Goal: Information Seeking & Learning: Learn about a topic

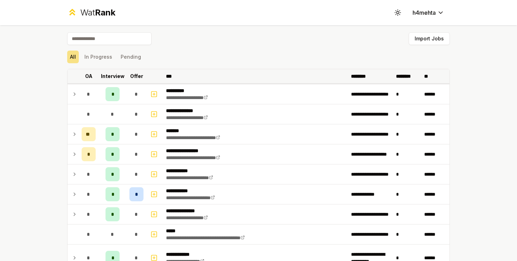
click at [132, 77] on p "Offer" at bounding box center [136, 76] width 13 height 7
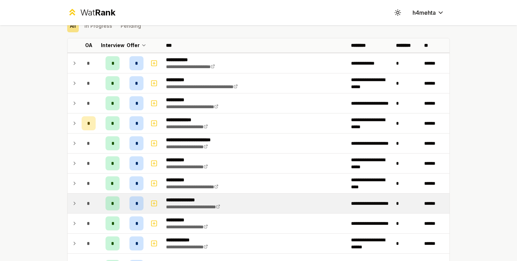
scroll to position [25, 0]
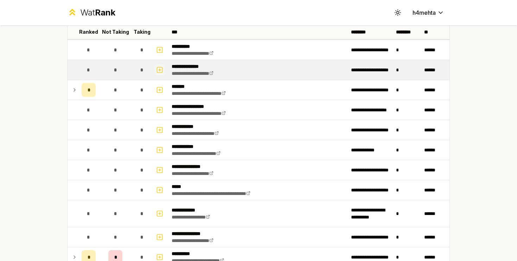
scroll to position [23, 0]
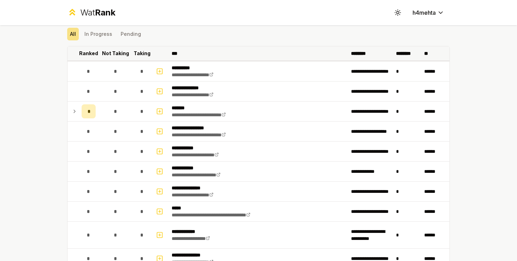
click at [116, 56] on p "Not Taking" at bounding box center [115, 53] width 27 height 7
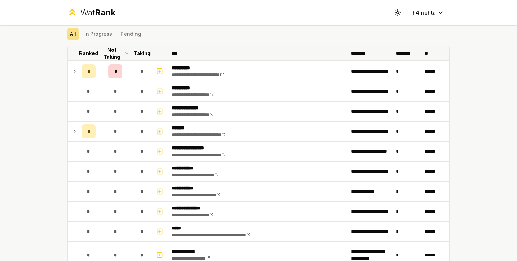
click at [136, 57] on p "Taking" at bounding box center [142, 53] width 17 height 7
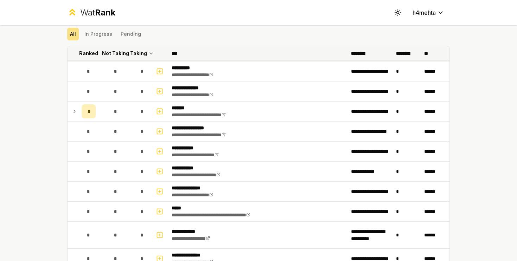
click at [136, 57] on p "Taking" at bounding box center [138, 53] width 17 height 7
click at [136, 57] on p "Taking" at bounding box center [142, 53] width 17 height 7
click at [96, 54] on p "Ranked" at bounding box center [88, 53] width 19 height 7
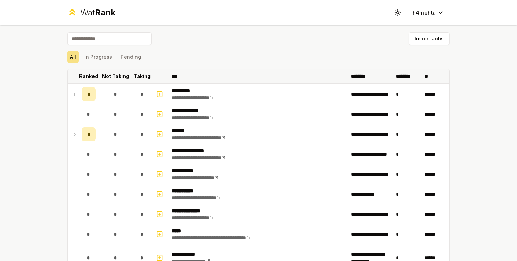
click at [90, 83] on th "Ranked" at bounding box center [89, 76] width 20 height 14
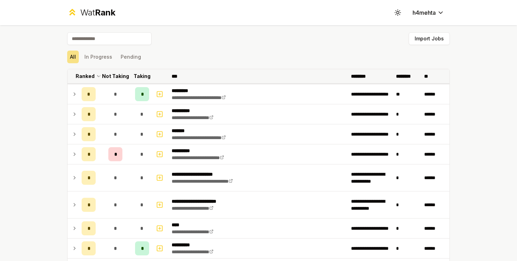
click at [140, 77] on p "Taking" at bounding box center [142, 76] width 17 height 7
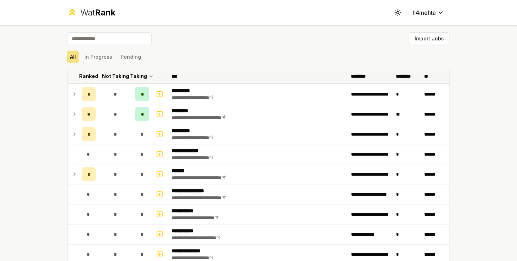
click at [140, 77] on p "Taking" at bounding box center [138, 76] width 17 height 7
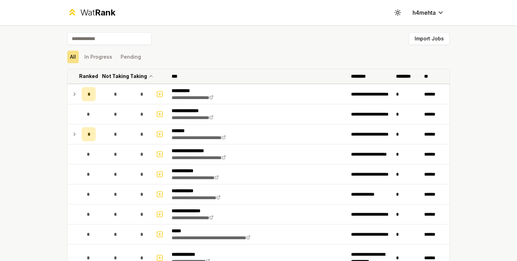
click at [140, 77] on p "Taking" at bounding box center [138, 76] width 17 height 7
click at [140, 77] on p "Taking" at bounding box center [142, 76] width 17 height 7
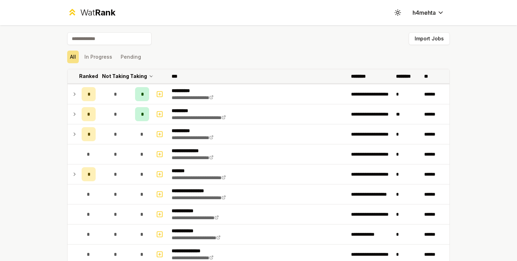
click at [139, 79] on p "Taking" at bounding box center [138, 76] width 17 height 7
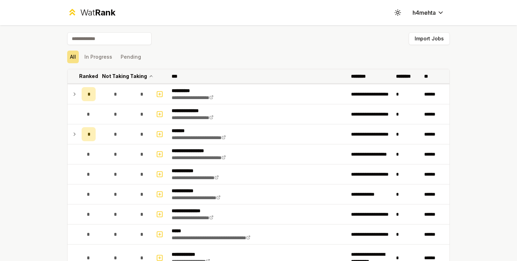
click at [146, 74] on p "Taking" at bounding box center [138, 76] width 17 height 7
click at [146, 75] on p "Taking" at bounding box center [142, 76] width 17 height 7
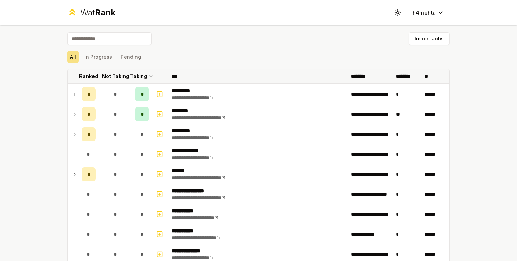
click at [143, 75] on p "Taking" at bounding box center [138, 76] width 17 height 7
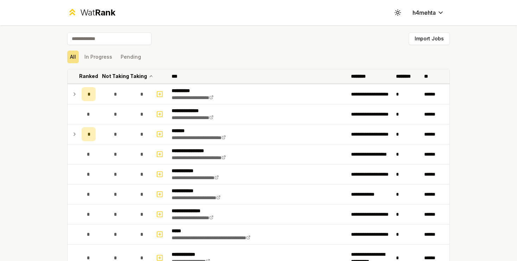
click at [97, 82] on th "Ranked" at bounding box center [89, 76] width 20 height 14
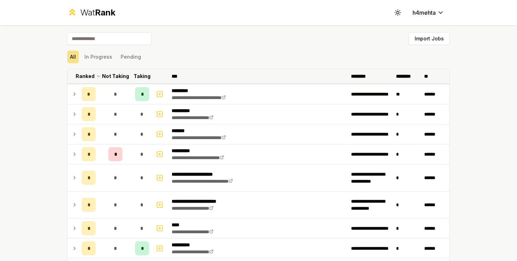
click at [114, 78] on p "Not Taking" at bounding box center [115, 76] width 27 height 7
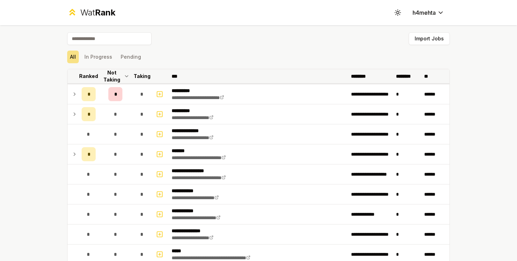
click at [114, 78] on p "Not Taking" at bounding box center [111, 76] width 21 height 14
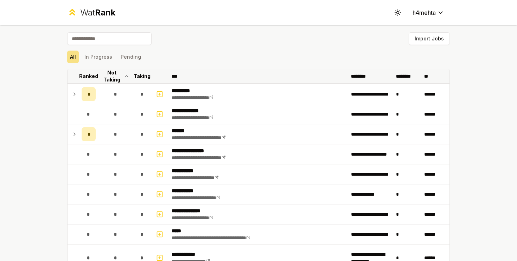
click at [83, 77] on p "Ranked" at bounding box center [88, 76] width 19 height 7
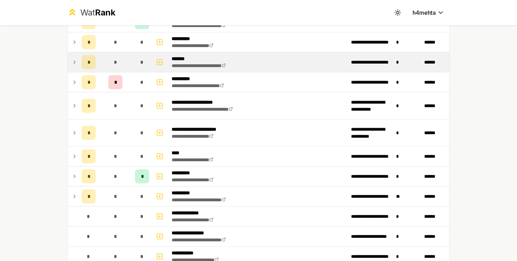
scroll to position [72, 0]
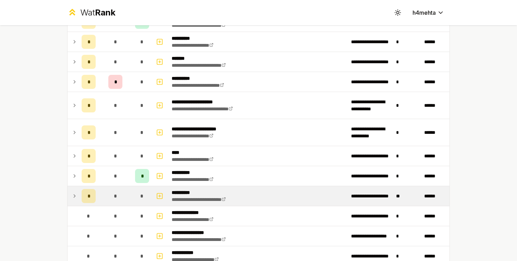
click at [76, 194] on icon at bounding box center [75, 196] width 6 height 8
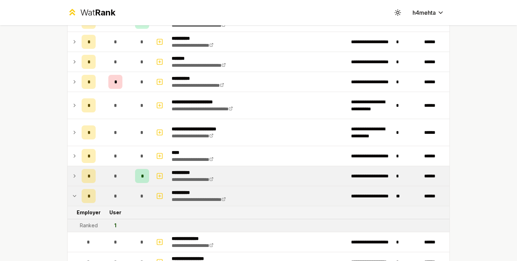
click at [76, 181] on td at bounding box center [72, 176] width 11 height 20
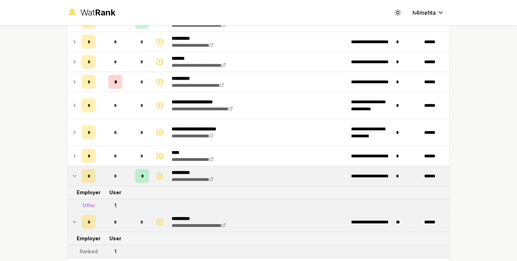
click at [76, 181] on td at bounding box center [72, 176] width 11 height 20
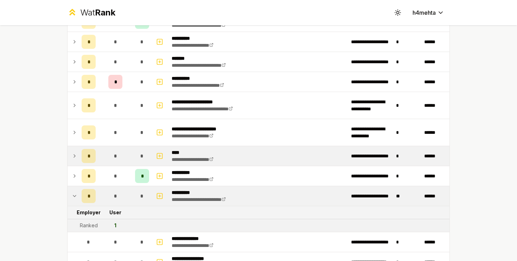
click at [74, 158] on icon at bounding box center [75, 156] width 6 height 8
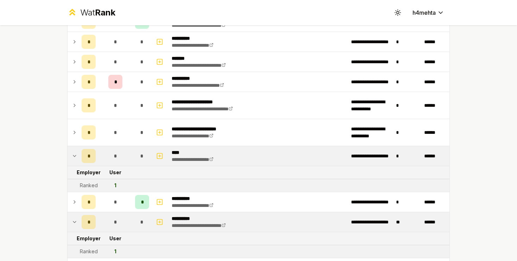
click at [74, 158] on icon at bounding box center [75, 156] width 6 height 8
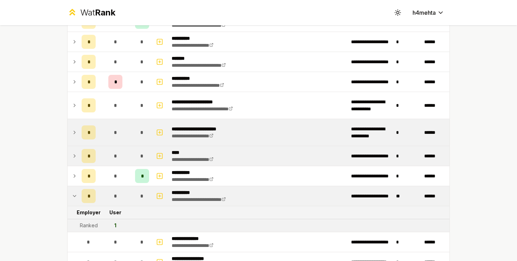
click at [74, 143] on td at bounding box center [72, 132] width 11 height 27
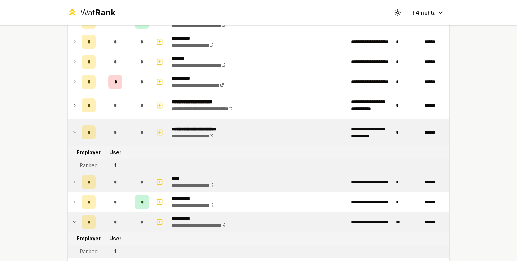
click at [74, 143] on td at bounding box center [72, 132] width 11 height 27
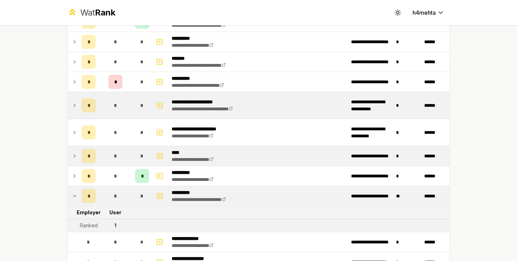
click at [75, 107] on icon at bounding box center [75, 105] width 6 height 8
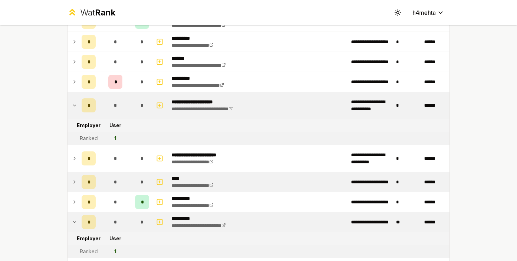
scroll to position [0, 0]
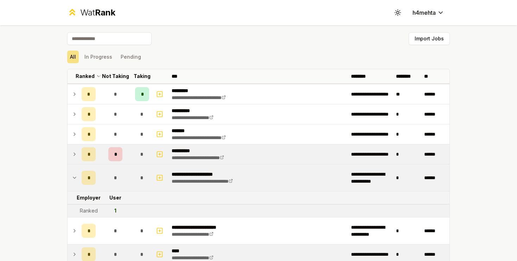
click at [78, 156] on td at bounding box center [72, 154] width 11 height 20
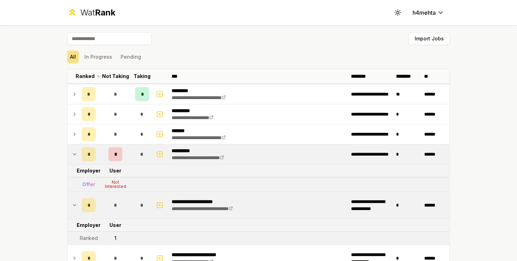
click at [77, 157] on td at bounding box center [72, 154] width 11 height 20
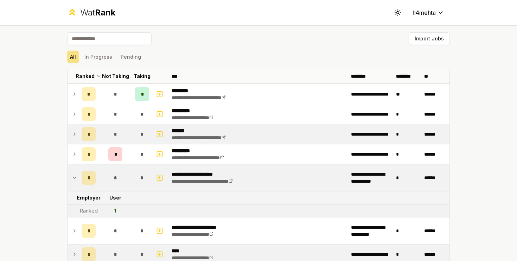
click at [77, 135] on td at bounding box center [72, 134] width 11 height 20
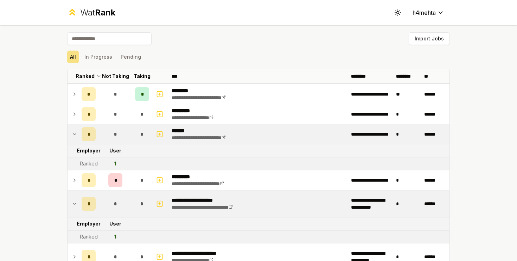
click at [77, 135] on td at bounding box center [72, 134] width 11 height 20
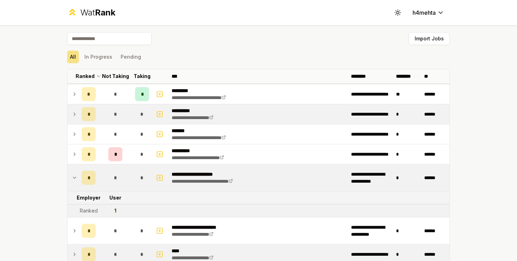
click at [77, 112] on icon at bounding box center [75, 114] width 6 height 8
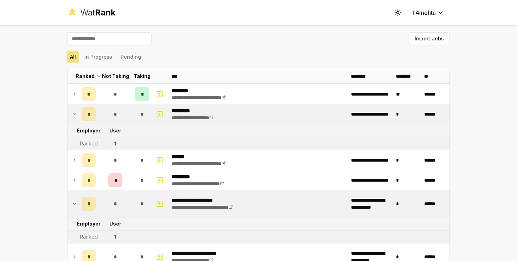
click at [77, 112] on icon at bounding box center [75, 114] width 6 height 8
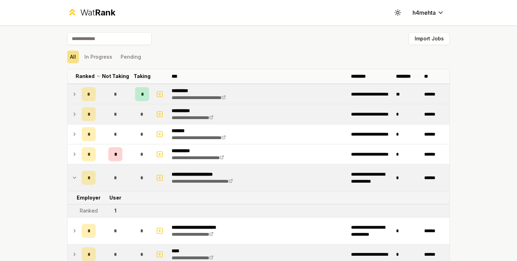
click at [77, 93] on icon at bounding box center [75, 94] width 6 height 8
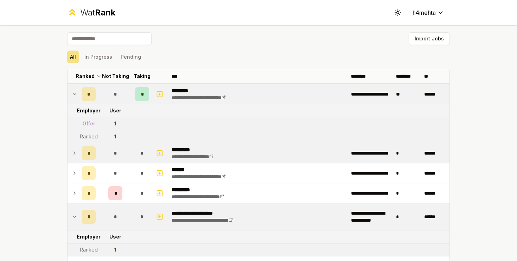
click at [77, 93] on icon at bounding box center [75, 94] width 6 height 8
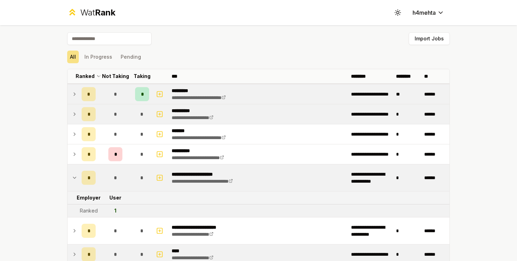
click at [79, 96] on td "*" at bounding box center [89, 94] width 20 height 20
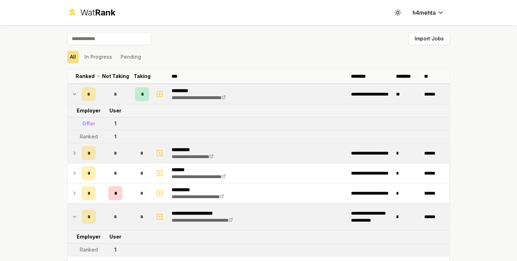
click at [86, 125] on div "Offer" at bounding box center [88, 123] width 13 height 7
click at [86, 135] on div "Ranked" at bounding box center [89, 136] width 18 height 7
